Goal: Task Accomplishment & Management: Use online tool/utility

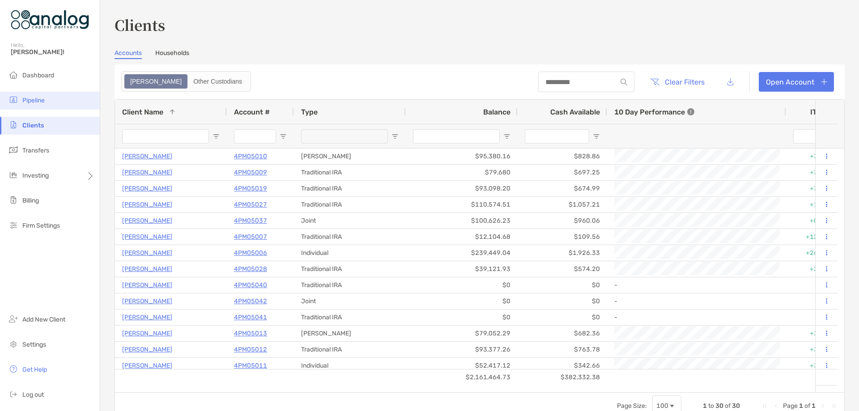
click at [34, 97] on span "Pipeline" at bounding box center [33, 101] width 22 height 8
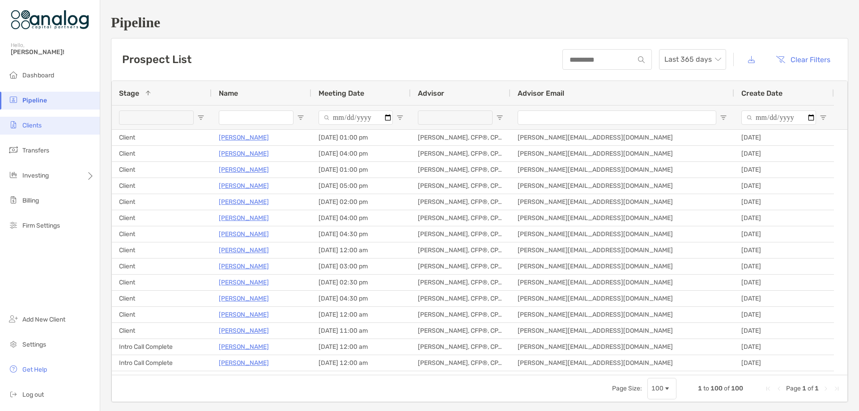
click at [33, 123] on span "Clients" at bounding box center [31, 126] width 19 height 8
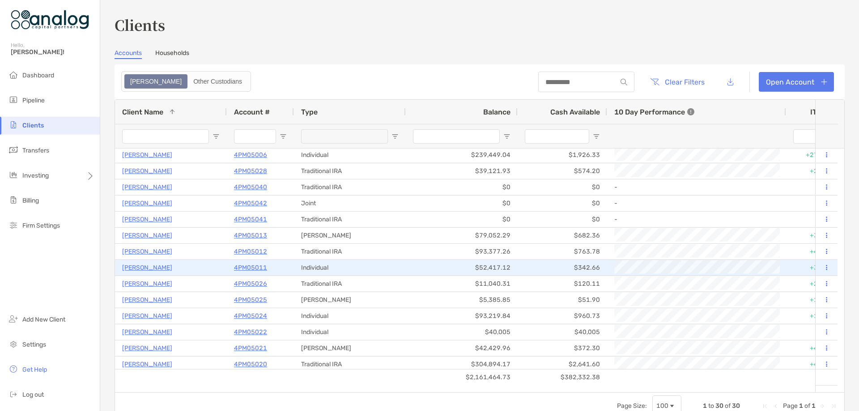
scroll to position [89, 0]
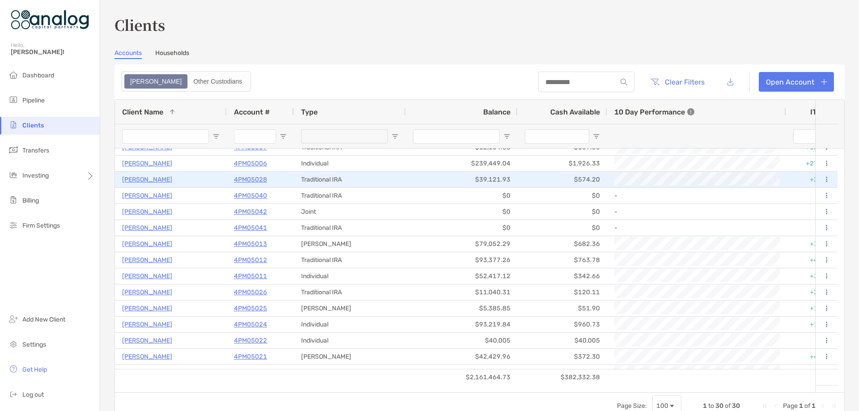
click at [248, 180] on p "4PM05028" at bounding box center [250, 179] width 33 height 11
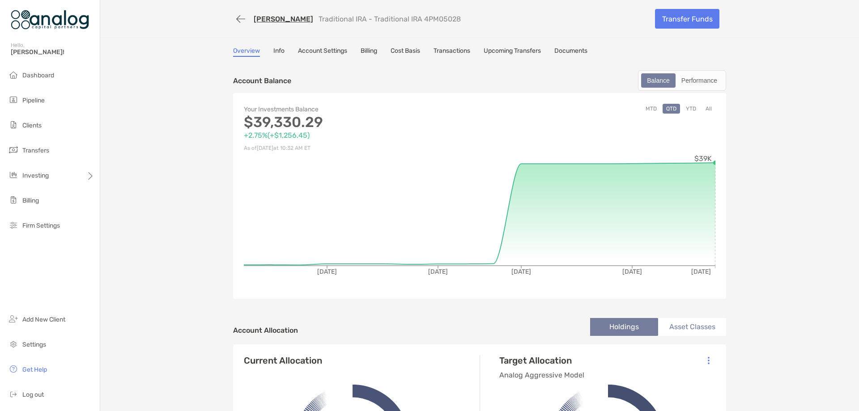
click at [439, 51] on link "Transactions" at bounding box center [452, 52] width 37 height 10
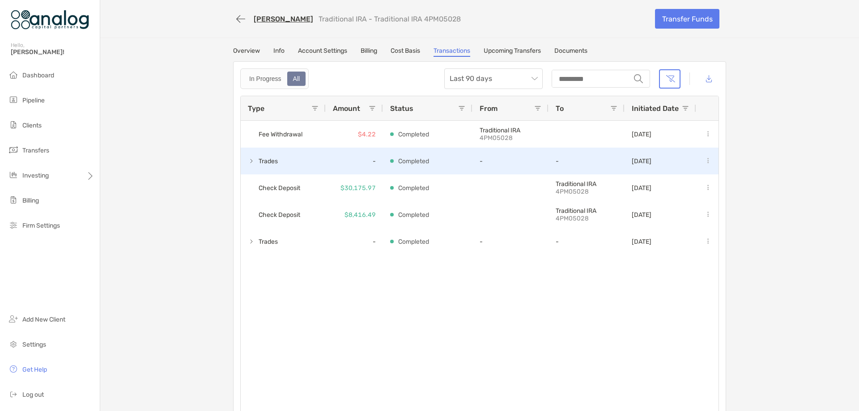
click at [248, 161] on span at bounding box center [251, 160] width 7 height 7
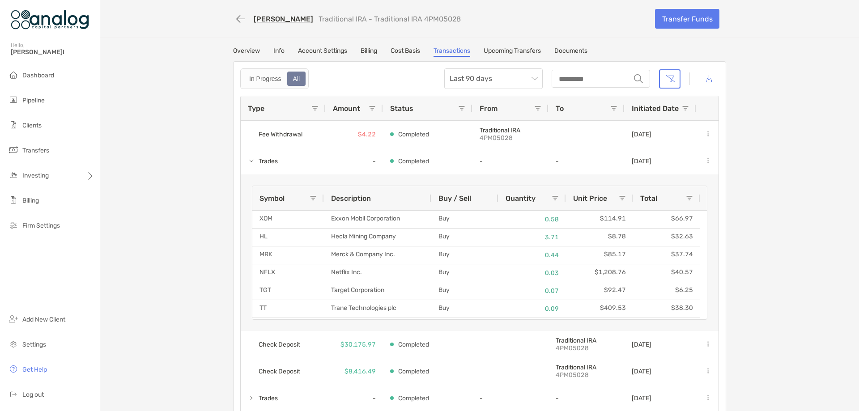
click at [401, 50] on link "Cost Basis" at bounding box center [406, 52] width 30 height 10
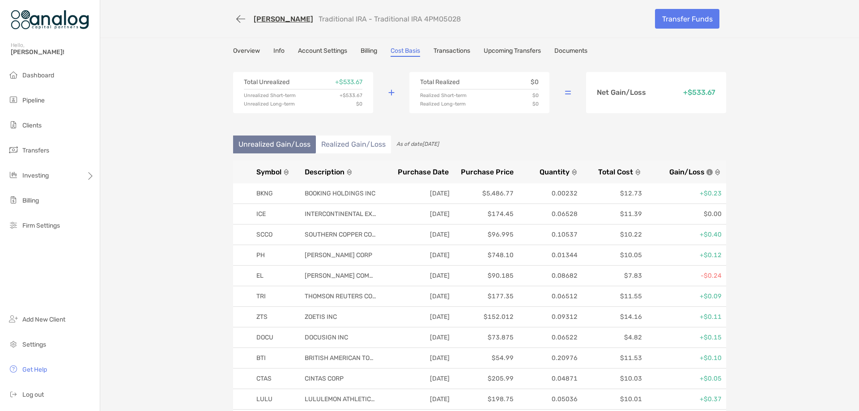
click at [273, 173] on span "Symbol" at bounding box center [268, 172] width 25 height 9
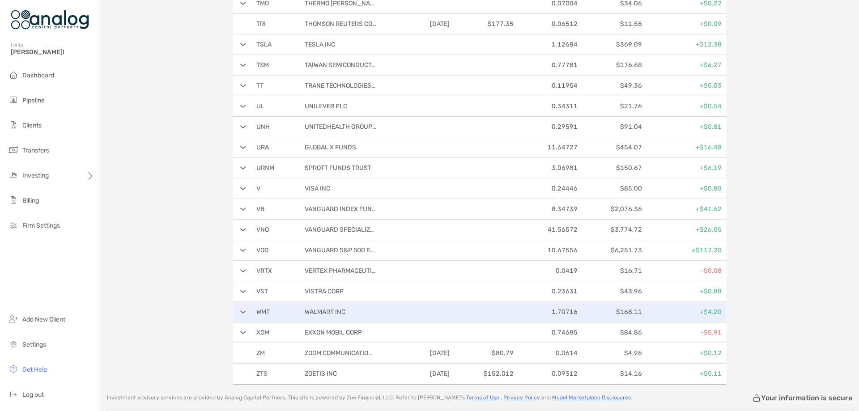
scroll to position [2908, 0]
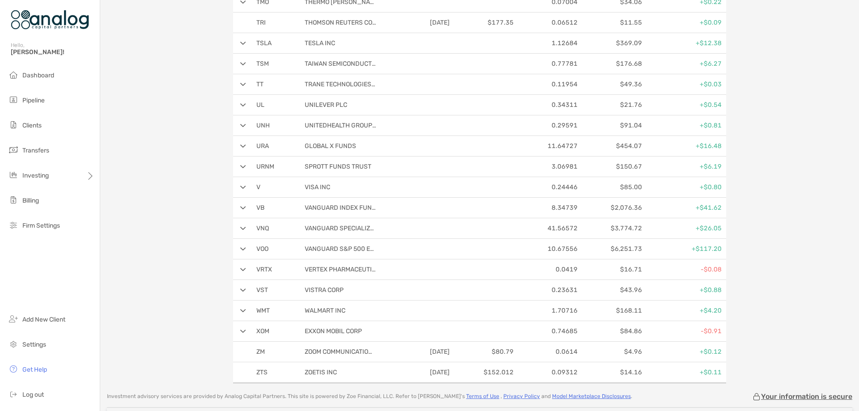
click at [241, 312] on img at bounding box center [243, 311] width 6 height 4
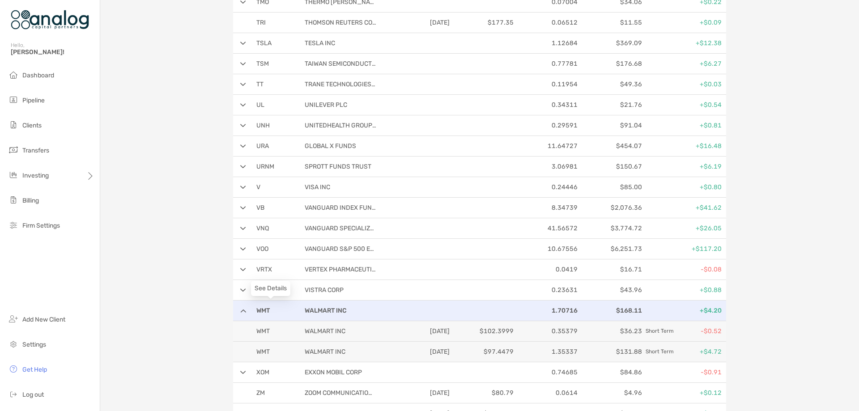
scroll to position [2953, 0]
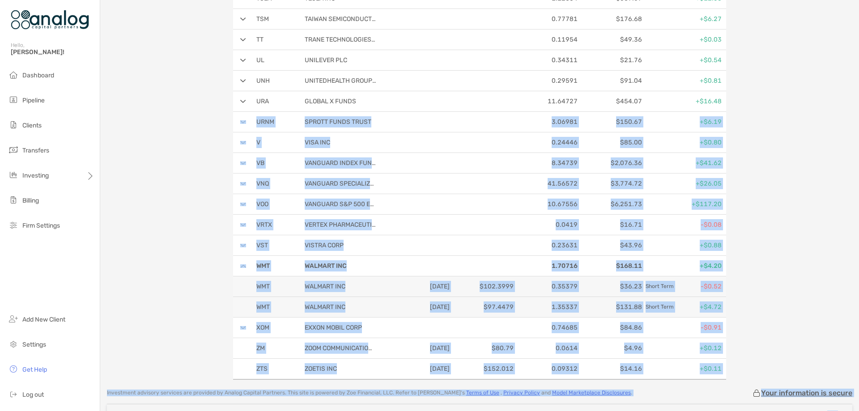
drag, startPoint x: 119, startPoint y: 208, endPoint x: 179, endPoint y: 131, distance: 96.9
click at [179, 131] on body "Account Details Hello, [PERSON_NAME]! Dashboard Pipeline Clients Transfers Inve…" at bounding box center [429, 205] width 859 height 411
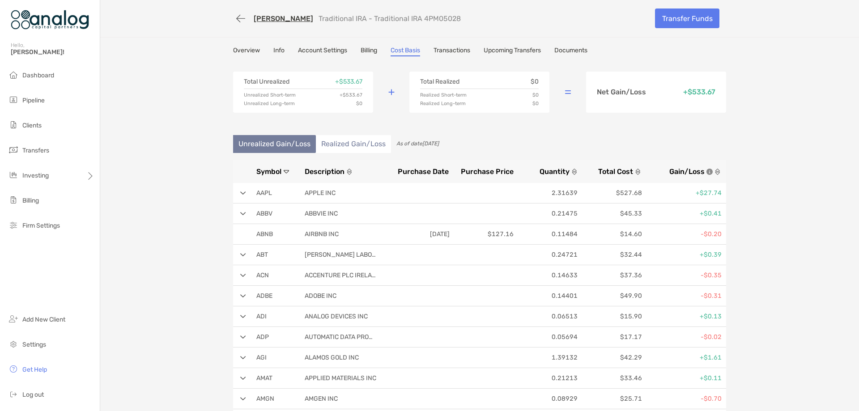
scroll to position [0, 0]
click at [115, 213] on span "Trading" at bounding box center [118, 212] width 21 height 8
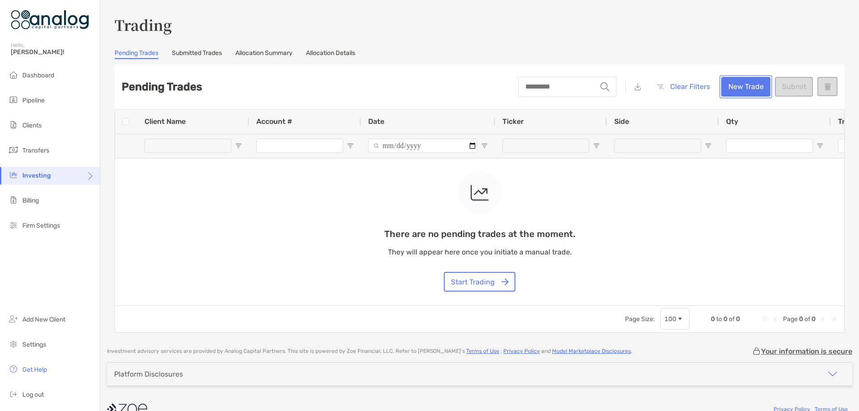
click at [732, 89] on button "New Trade" at bounding box center [745, 87] width 49 height 20
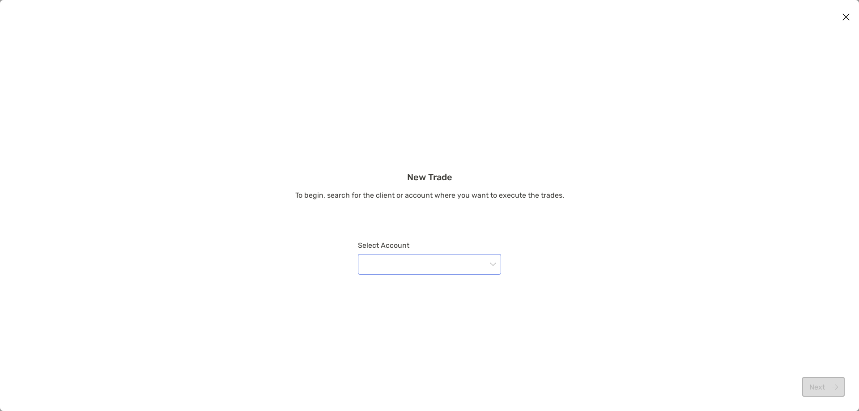
click at [418, 256] on input "modal" at bounding box center [424, 265] width 123 height 20
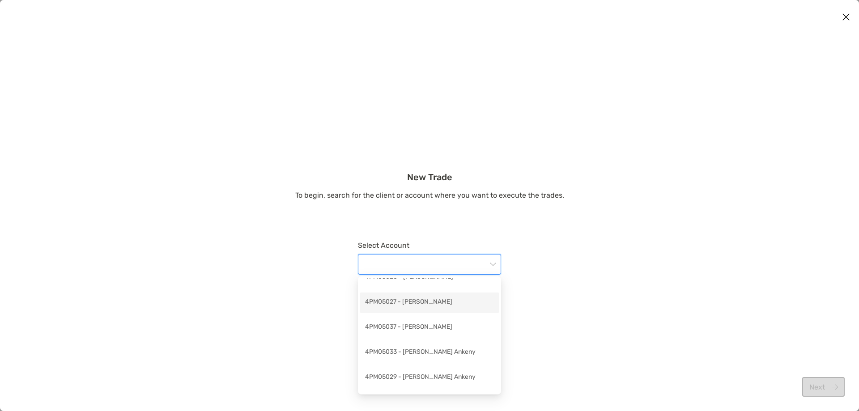
scroll to position [492, 0]
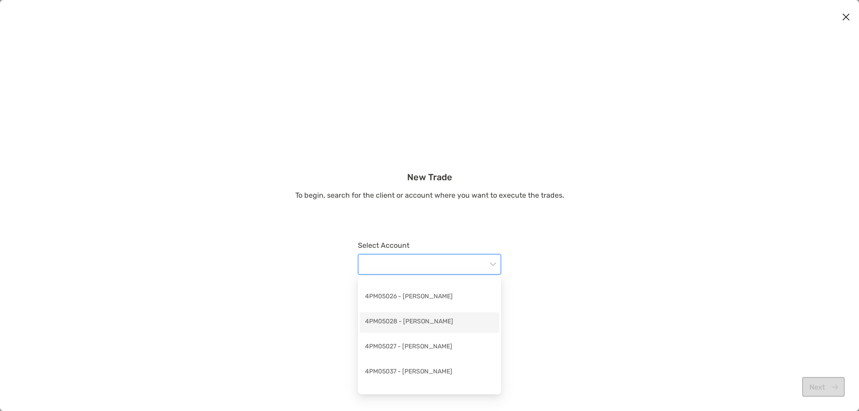
click at [403, 319] on div "4PM05028 - [PERSON_NAME]" at bounding box center [429, 322] width 129 height 11
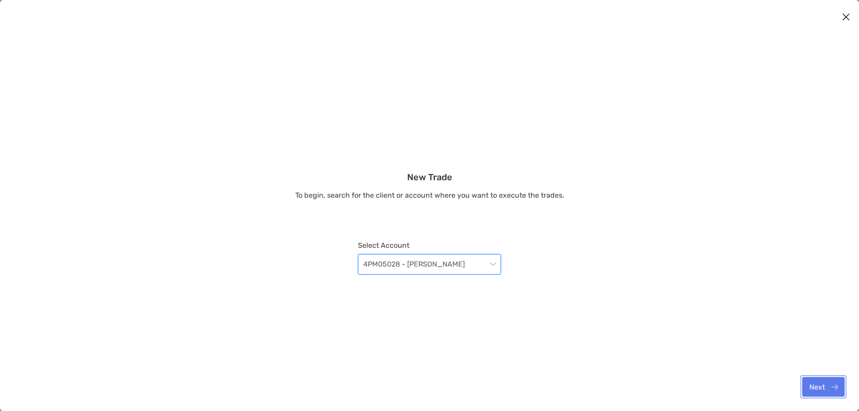
click at [817, 391] on button "Next" at bounding box center [823, 387] width 43 height 20
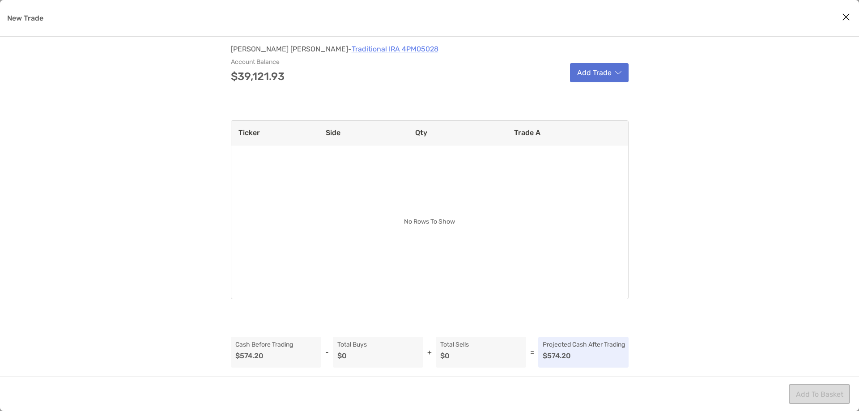
click at [610, 77] on button "Add Trade" at bounding box center [599, 72] width 59 height 19
click at [611, 94] on div "Sell" at bounding box center [624, 96] width 106 height 23
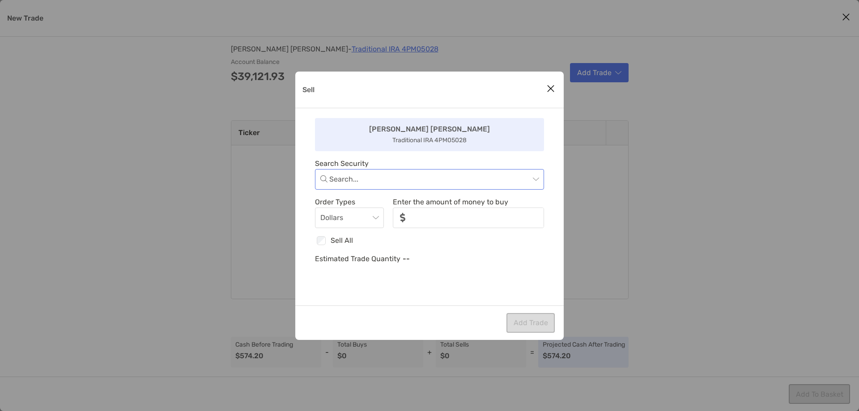
click at [498, 178] on input "Sell" at bounding box center [429, 180] width 200 height 20
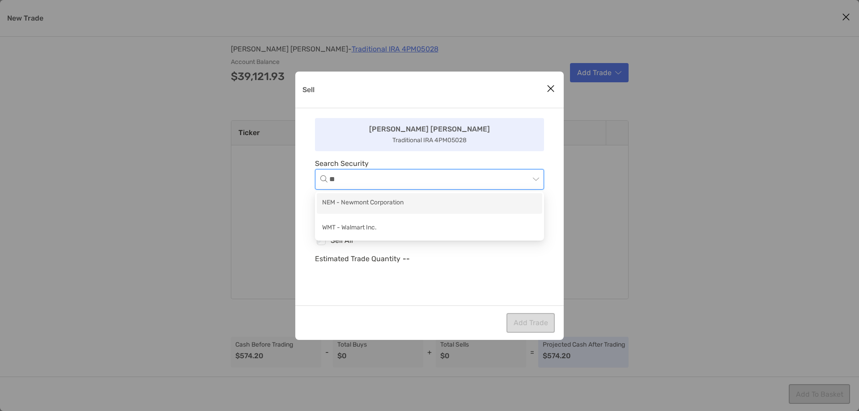
type input "***"
click at [435, 200] on div "WMT - Walmart Inc." at bounding box center [429, 203] width 215 height 11
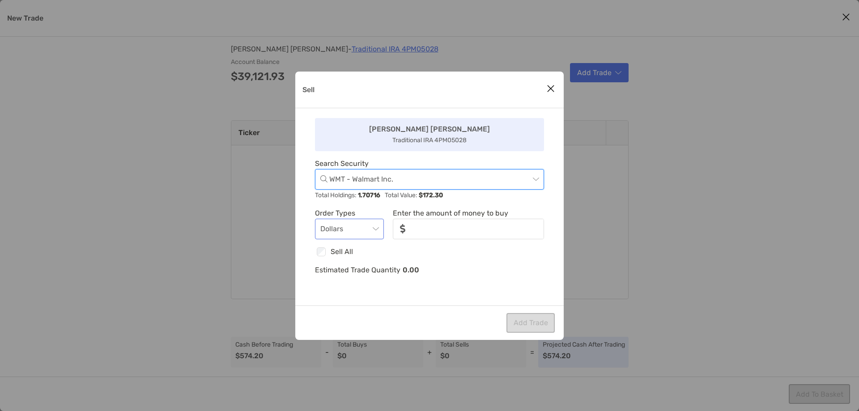
click at [379, 226] on div "Dollars" at bounding box center [349, 229] width 69 height 21
click at [433, 255] on div "Checkbox Sell All" at bounding box center [429, 252] width 229 height 12
type input "*******"
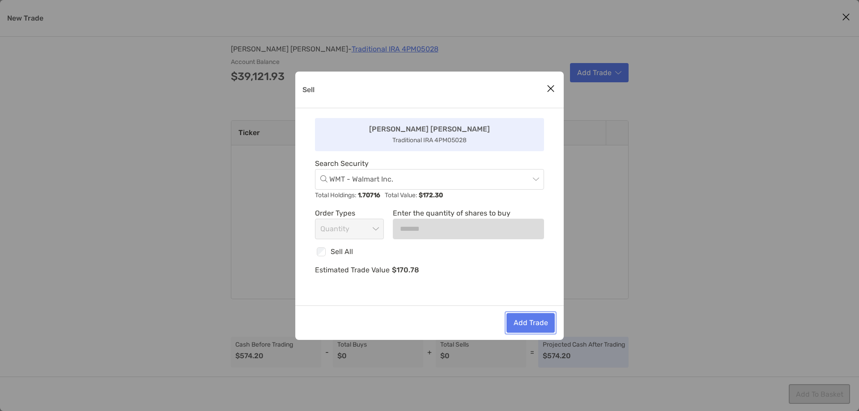
click at [519, 321] on button "Add Trade" at bounding box center [530, 323] width 48 height 20
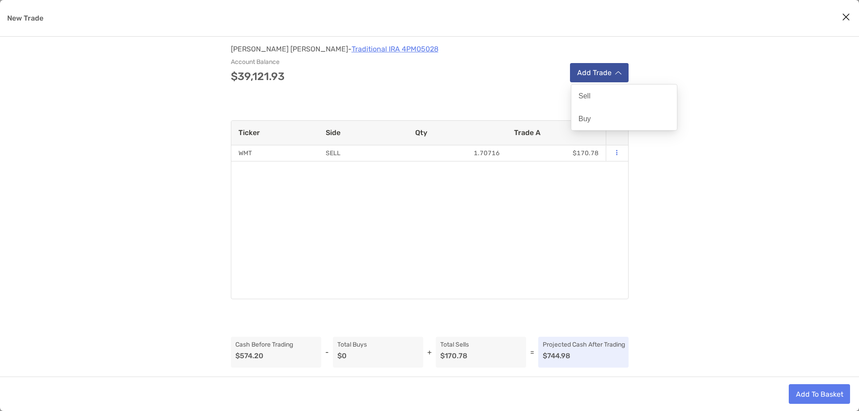
click at [621, 78] on button "Add Trade" at bounding box center [599, 72] width 59 height 19
click at [618, 104] on div "Sell" at bounding box center [624, 96] width 106 height 23
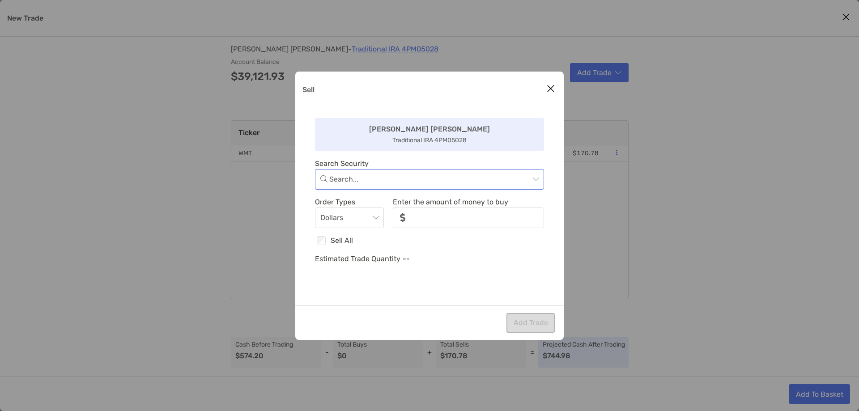
click at [436, 181] on input "Sell" at bounding box center [429, 180] width 200 height 20
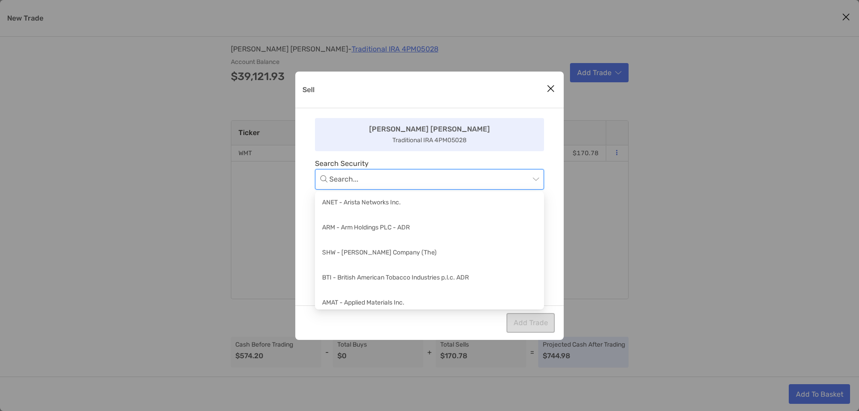
scroll to position [1879, 0]
click at [407, 248] on div "BTI - British American Tobacco Industries p.l.c. ADR" at bounding box center [429, 253] width 215 height 11
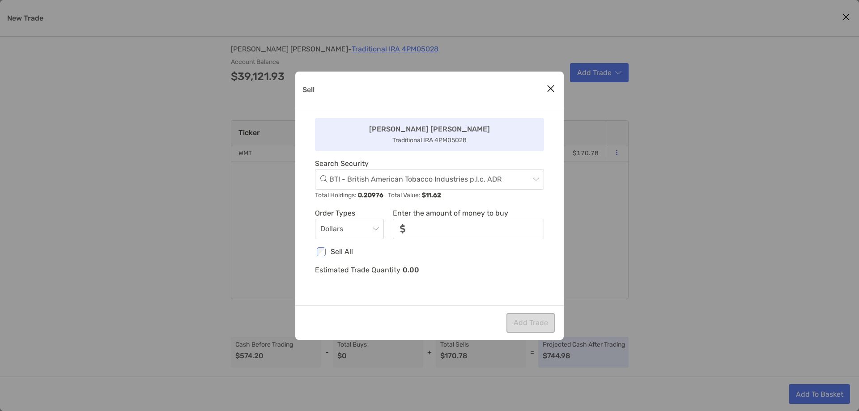
type input "*******"
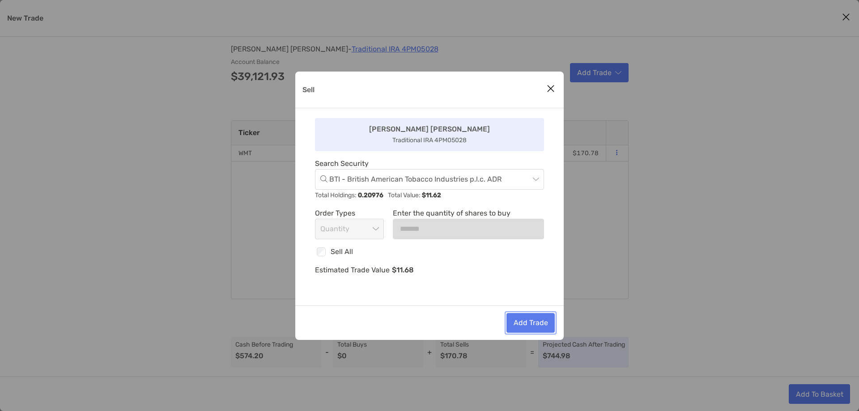
click at [519, 318] on button "Add Trade" at bounding box center [530, 323] width 48 height 20
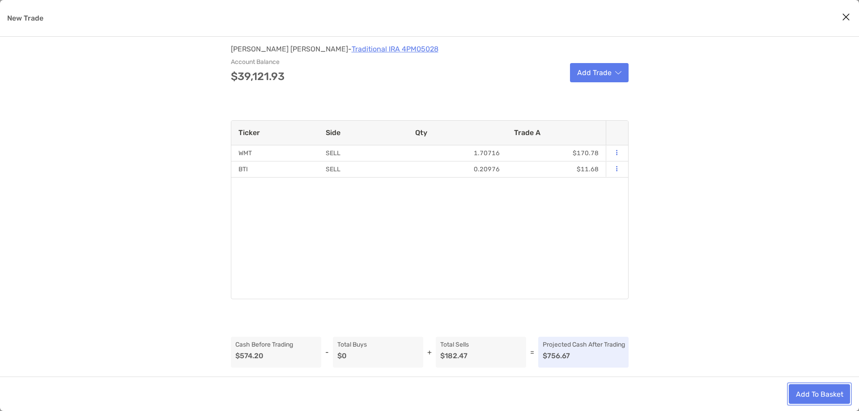
click at [801, 390] on button "Add To Basket" at bounding box center [819, 394] width 61 height 20
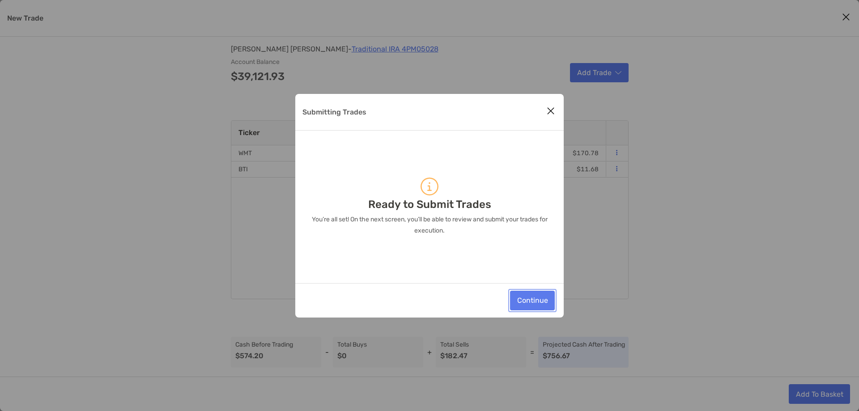
click at [532, 298] on button "Continue" at bounding box center [532, 301] width 45 height 20
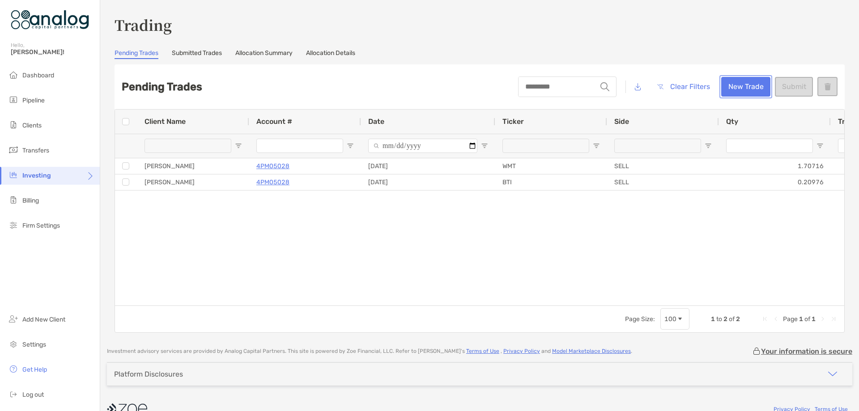
click at [733, 90] on button "New Trade" at bounding box center [745, 87] width 49 height 20
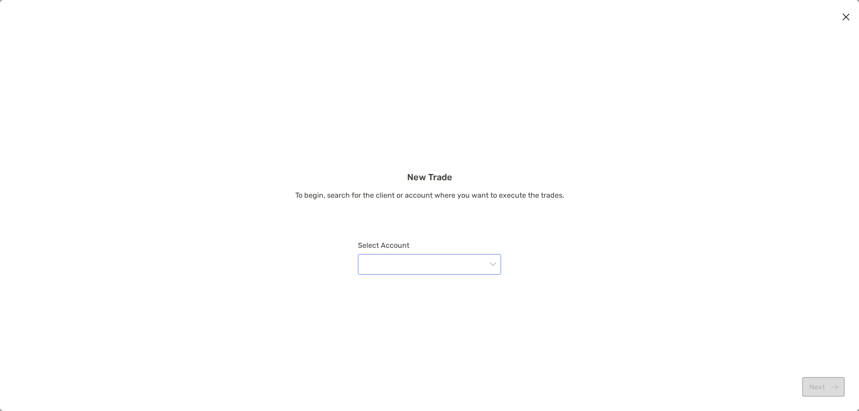
click at [467, 269] on input "modal" at bounding box center [424, 265] width 123 height 20
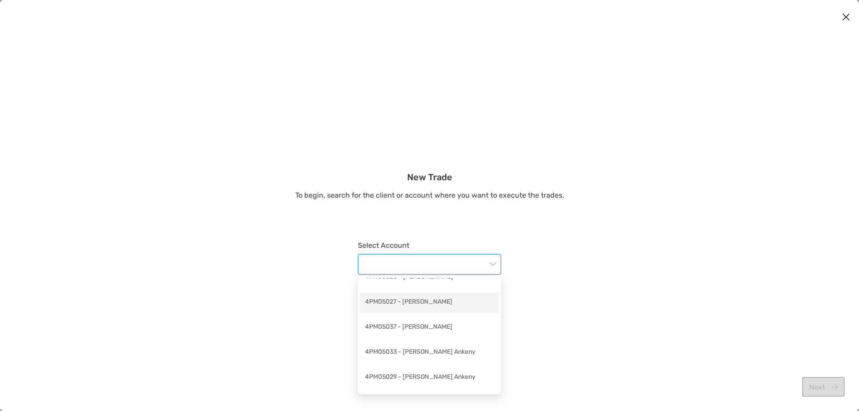
click at [444, 304] on div "4PM05027 - [PERSON_NAME]" at bounding box center [429, 302] width 129 height 11
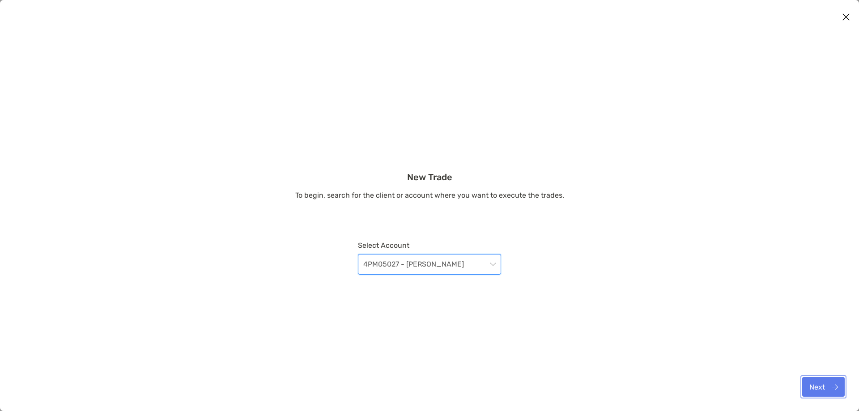
click at [824, 386] on button "Next" at bounding box center [823, 387] width 43 height 20
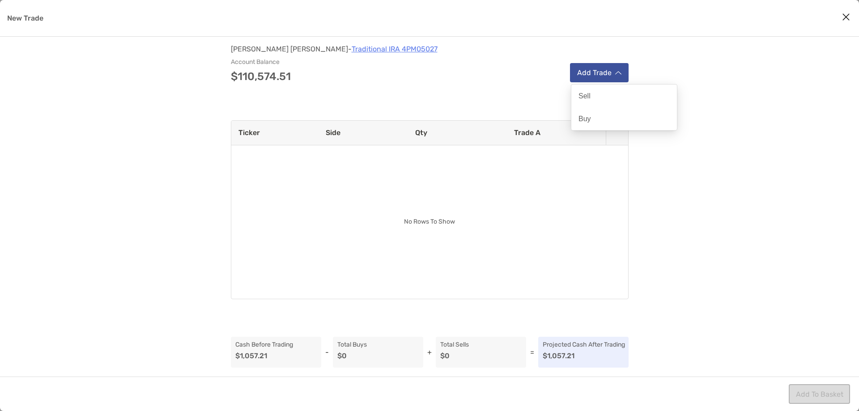
click at [589, 74] on button "Add Trade" at bounding box center [599, 72] width 59 height 19
click at [590, 102] on div "Sell" at bounding box center [624, 96] width 106 height 23
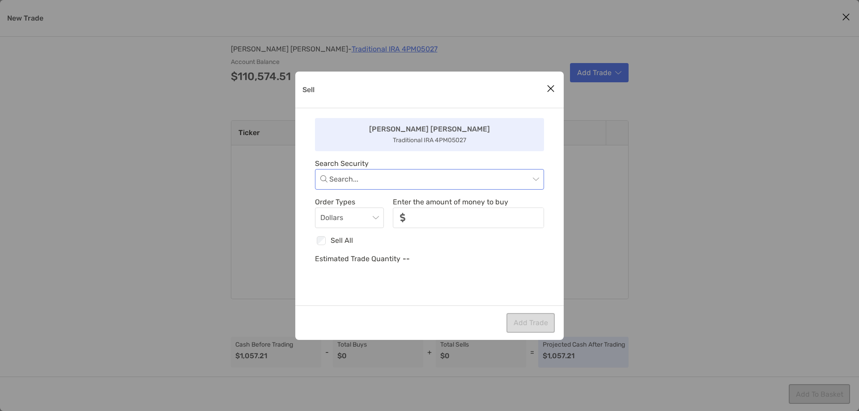
click at [432, 174] on input "Sell" at bounding box center [429, 180] width 200 height 20
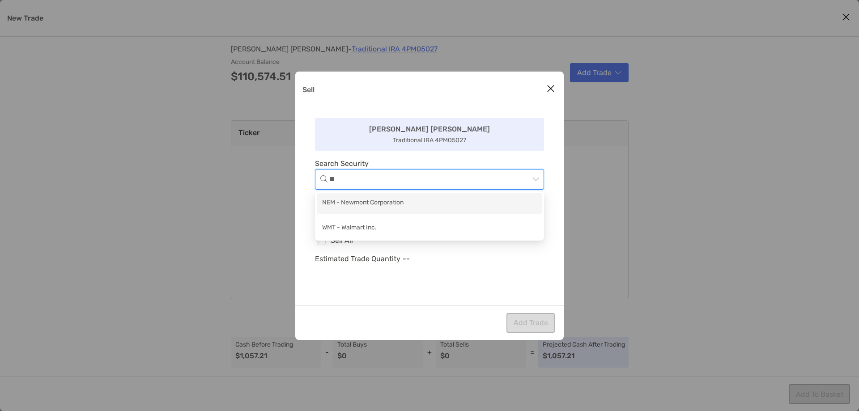
type input "***"
click at [420, 201] on div "WMT - Walmart Inc." at bounding box center [429, 203] width 215 height 11
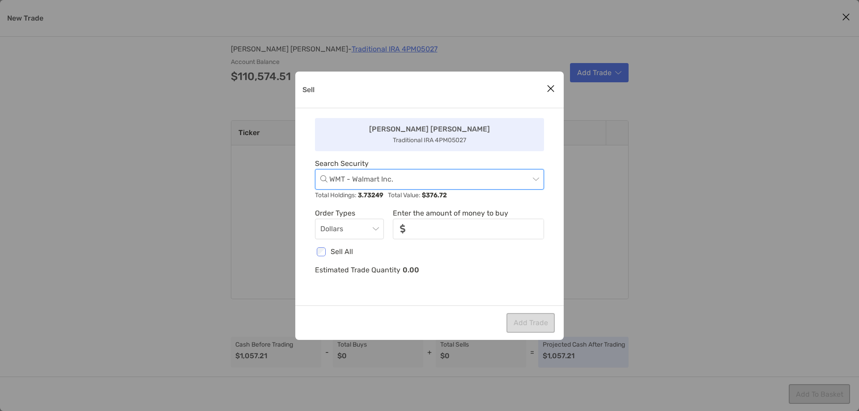
type input "*******"
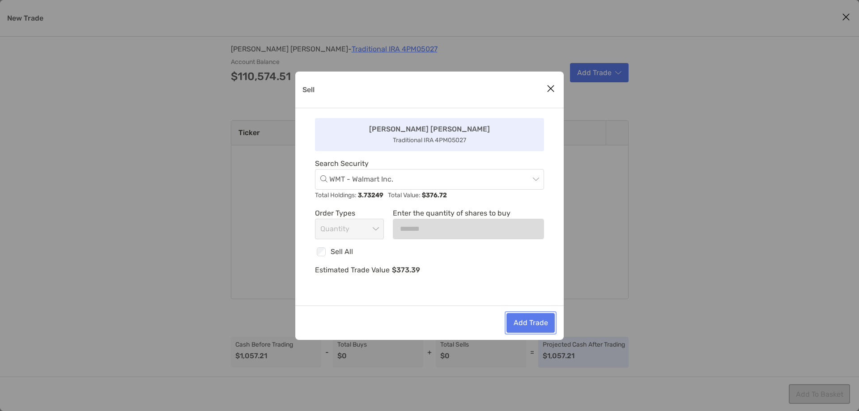
click at [523, 321] on button "Add Trade" at bounding box center [530, 323] width 48 height 20
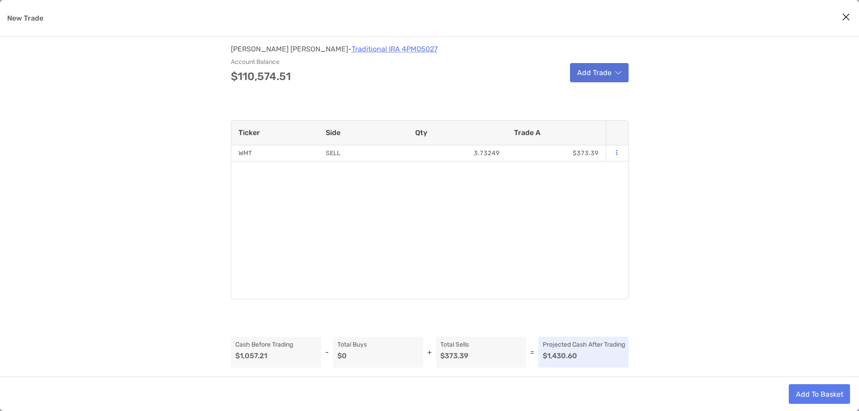
click at [596, 81] on button "Add Trade" at bounding box center [599, 72] width 59 height 19
click at [596, 98] on div "Sell" at bounding box center [624, 96] width 106 height 23
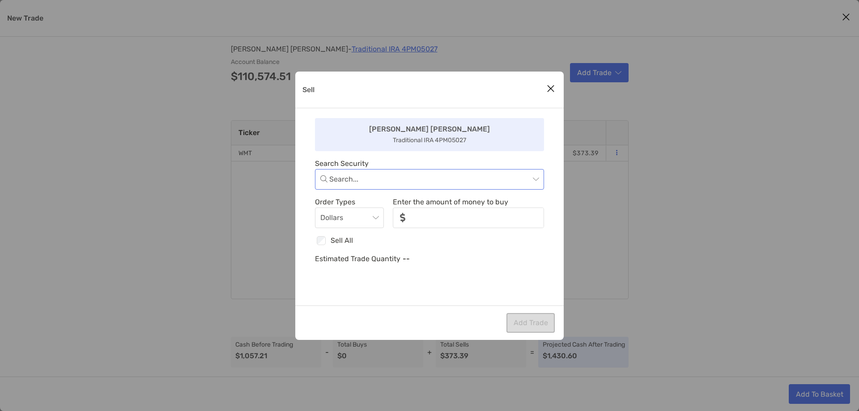
click at [443, 174] on input "Sell" at bounding box center [429, 180] width 200 height 20
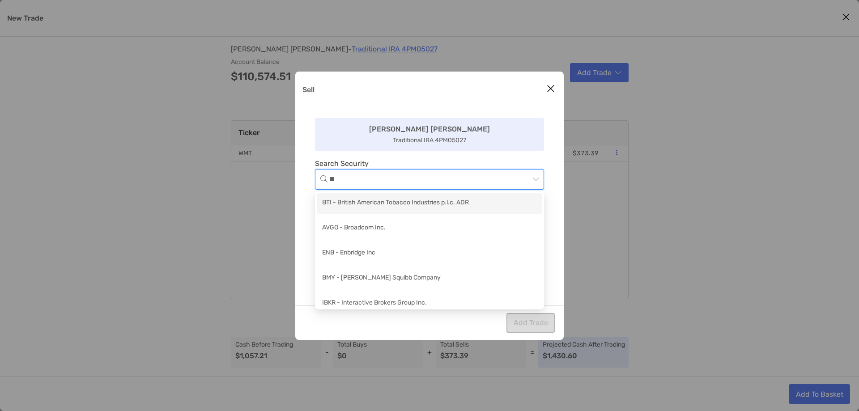
type input "***"
click at [433, 200] on div "BTI - British American Tobacco Industries p.l.c. ADR" at bounding box center [429, 203] width 215 height 11
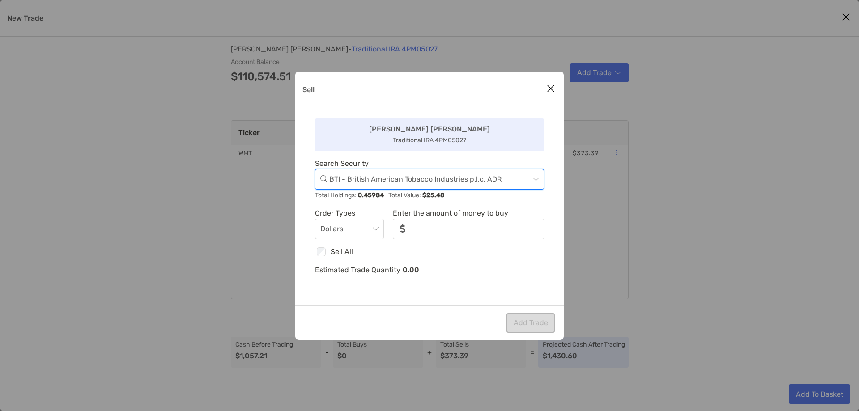
click at [311, 253] on div "Archibald Archibald Traditional IRA 4PM05027 Search Security BTI - British Amer…" at bounding box center [429, 206] width 268 height 197
type input "*******"
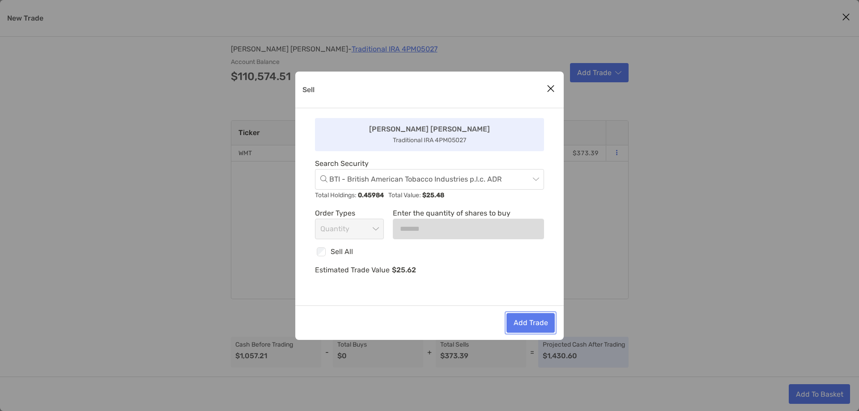
click at [522, 321] on button "Add Trade" at bounding box center [530, 323] width 48 height 20
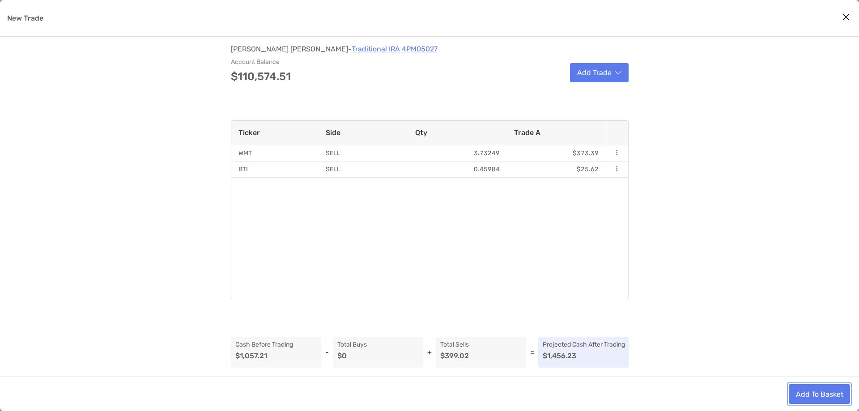
click at [803, 392] on button "Add To Basket" at bounding box center [819, 394] width 61 height 20
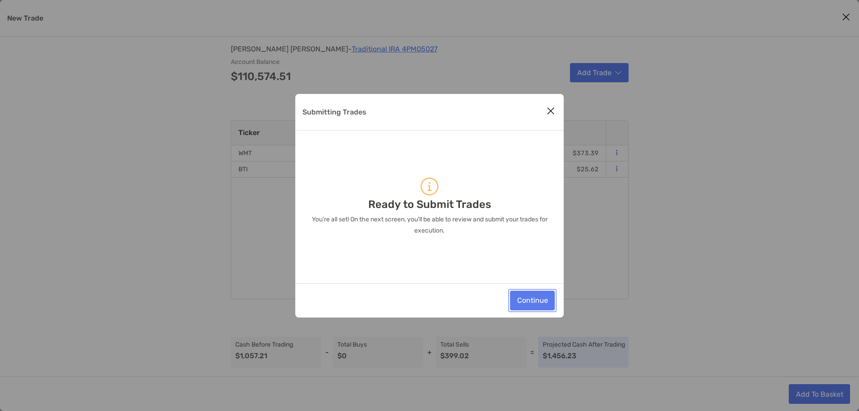
click at [536, 302] on button "Continue" at bounding box center [532, 301] width 45 height 20
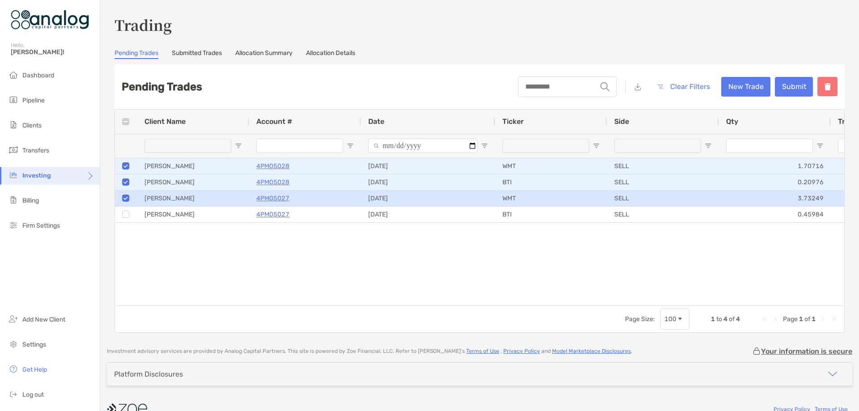
click at [127, 211] on div at bounding box center [125, 214] width 7 height 15
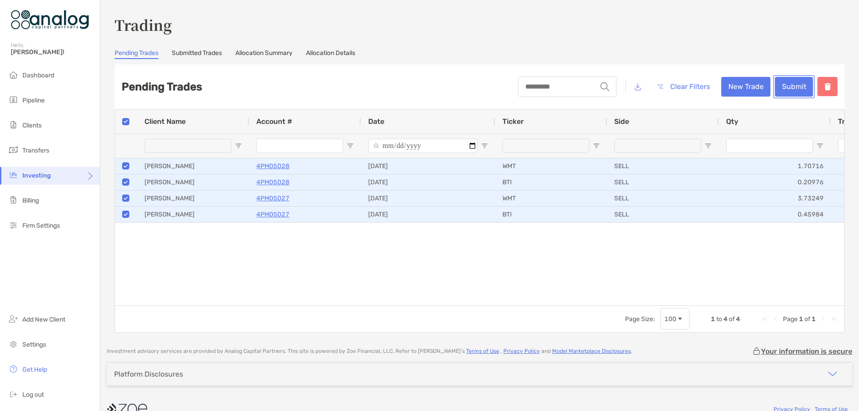
click at [786, 92] on button "Submit" at bounding box center [794, 87] width 38 height 20
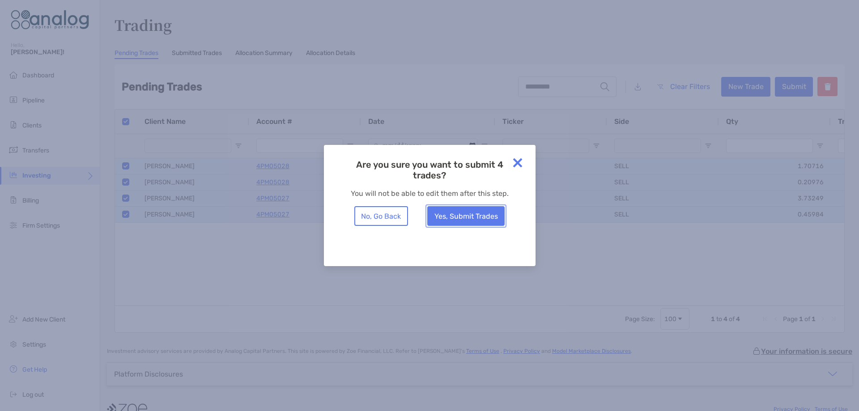
click at [480, 217] on button "Yes, Submit Trades" at bounding box center [465, 216] width 77 height 20
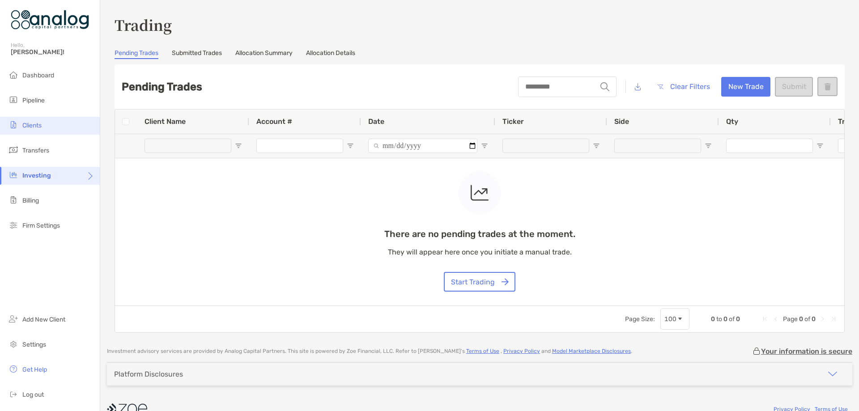
click at [33, 121] on li "Clients" at bounding box center [50, 126] width 100 height 18
